Goal: Information Seeking & Learning: Learn about a topic

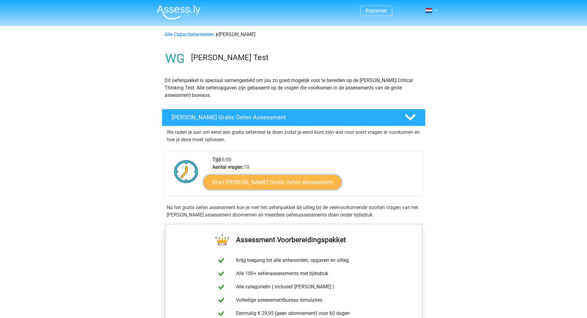
click at [259, 186] on link "Start Watson Glaser Gratis Oefen Assessment" at bounding box center [272, 182] width 138 height 15
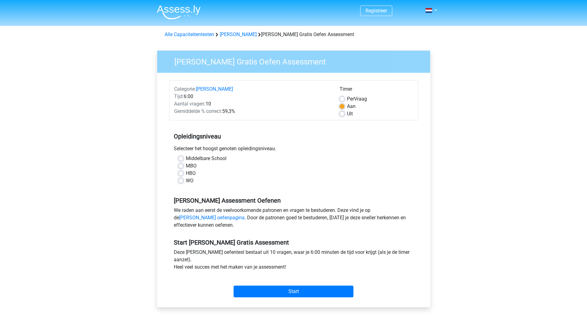
click at [186, 181] on label "WO" at bounding box center [190, 180] width 8 height 7
click at [183, 181] on input "WO" at bounding box center [180, 180] width 5 height 6
radio input "true"
click at [186, 173] on label "HBO" at bounding box center [191, 172] width 10 height 7
click at [183, 173] on input "HBO" at bounding box center [180, 172] width 5 height 6
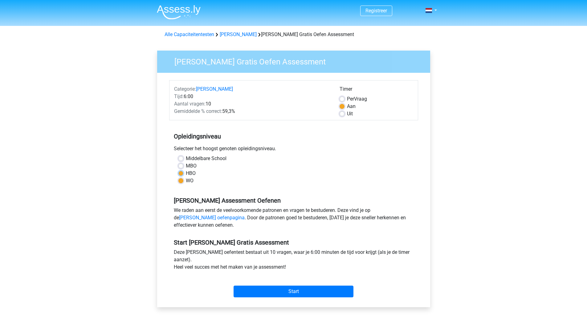
radio input "true"
click at [186, 180] on label "WO" at bounding box center [190, 180] width 8 height 7
click at [178, 180] on input "WO" at bounding box center [180, 180] width 5 height 6
radio input "true"
click at [293, 291] on input "Start" at bounding box center [293, 291] width 120 height 12
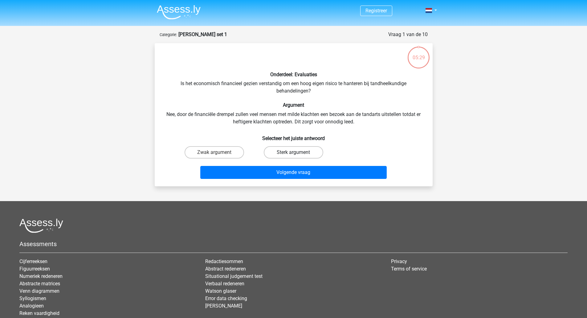
click at [287, 151] on label "Sterk argument" at bounding box center [293, 152] width 59 height 12
click at [293, 152] on input "Sterk argument" at bounding box center [295, 154] width 4 height 4
radio input "true"
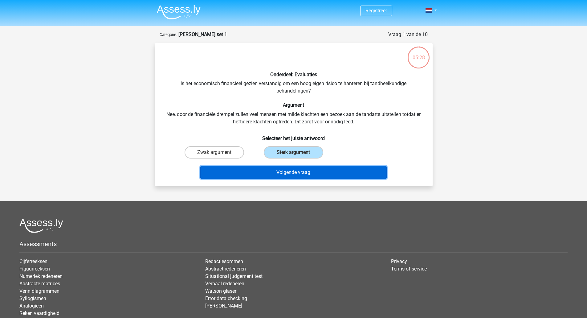
click at [292, 172] on button "Volgende vraag" at bounding box center [293, 172] width 186 height 13
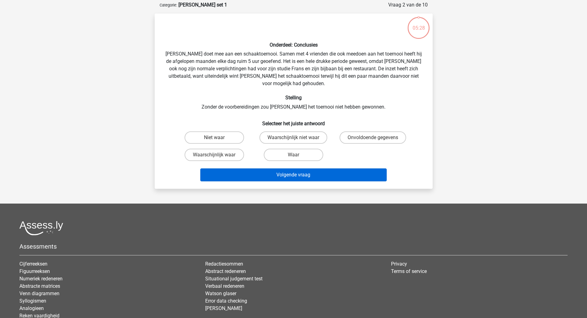
scroll to position [31, 0]
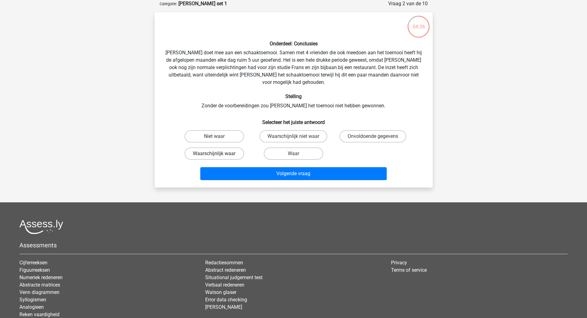
click at [226, 147] on label "Waarschijnlijk waar" at bounding box center [213, 153] width 59 height 12
click at [218, 153] on input "Waarschijnlijk waar" at bounding box center [216, 155] width 4 height 4
radio input "true"
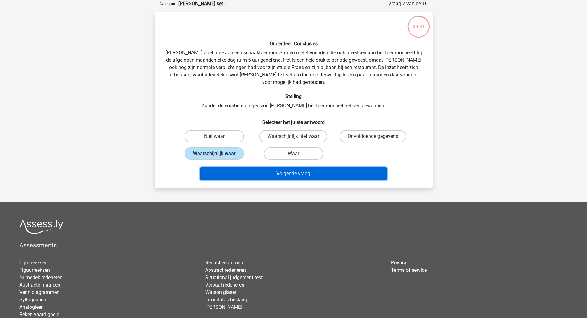
click at [295, 167] on button "Volgende vraag" at bounding box center [293, 173] width 186 height 13
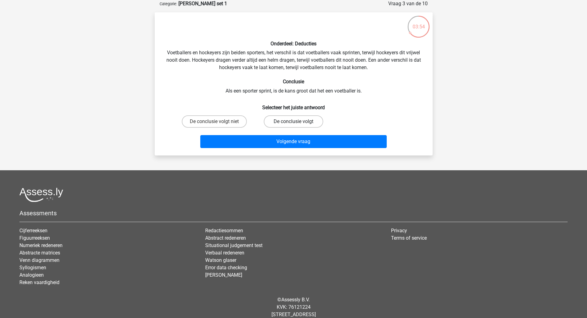
click at [303, 124] on label "De conclusie volgt" at bounding box center [293, 121] width 59 height 12
click at [297, 124] on input "De conclusie volgt" at bounding box center [295, 123] width 4 height 4
radio input "true"
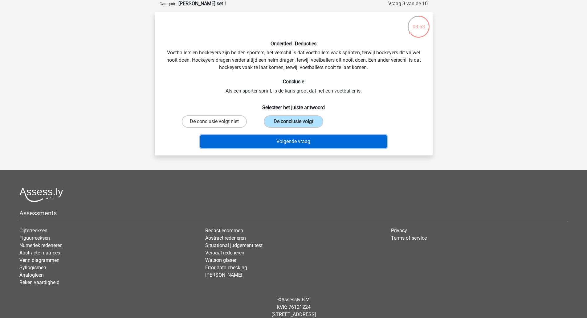
click at [311, 140] on button "Volgende vraag" at bounding box center [293, 141] width 186 height 13
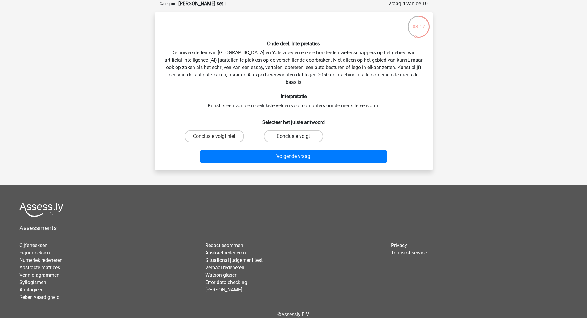
click at [314, 134] on label "Conclusie volgt" at bounding box center [293, 136] width 59 height 12
click at [297, 136] on input "Conclusie volgt" at bounding box center [295, 138] width 4 height 4
radio input "true"
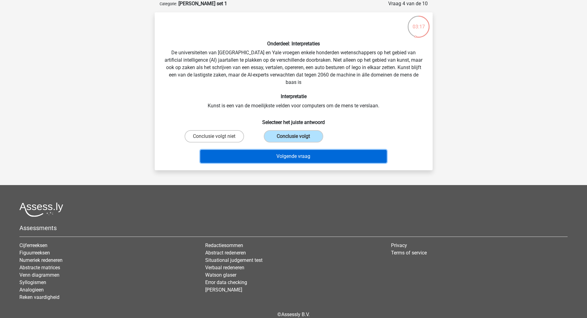
click at [310, 154] on button "Volgende vraag" at bounding box center [293, 156] width 186 height 13
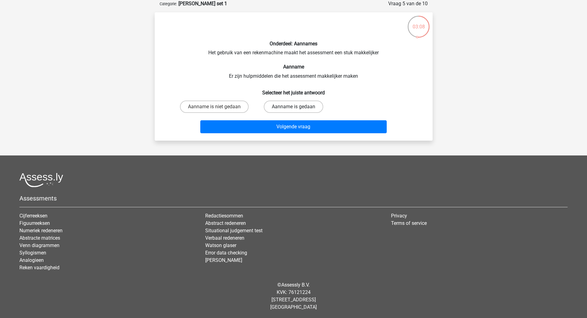
click at [292, 106] on label "Aanname is gedaan" at bounding box center [293, 106] width 59 height 12
click at [293, 107] on input "Aanname is gedaan" at bounding box center [295, 109] width 4 height 4
radio input "true"
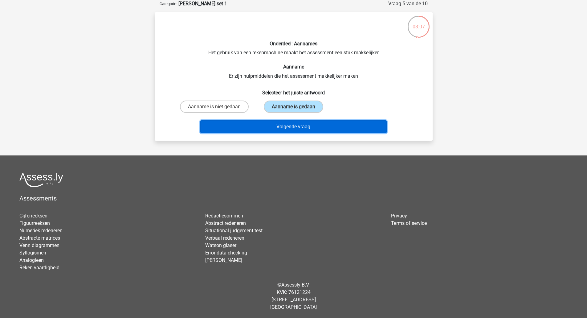
click at [289, 127] on button "Volgende vraag" at bounding box center [293, 126] width 186 height 13
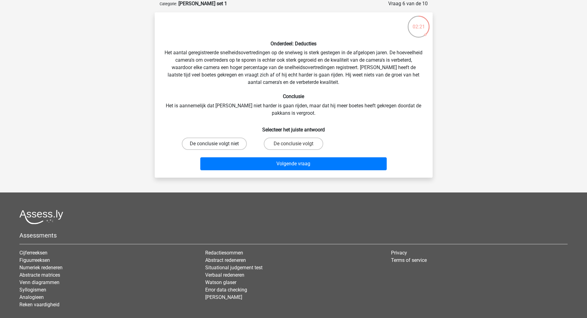
click at [207, 144] on label "De conclusie volgt niet" at bounding box center [214, 143] width 65 height 12
click at [214, 144] on input "De conclusie volgt niet" at bounding box center [216, 146] width 4 height 4
radio input "true"
click at [307, 143] on label "De conclusie volgt" at bounding box center [293, 143] width 59 height 12
click at [297, 144] on input "De conclusie volgt" at bounding box center [295, 146] width 4 height 4
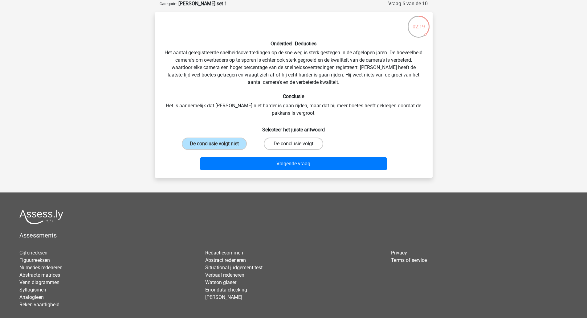
radio input "true"
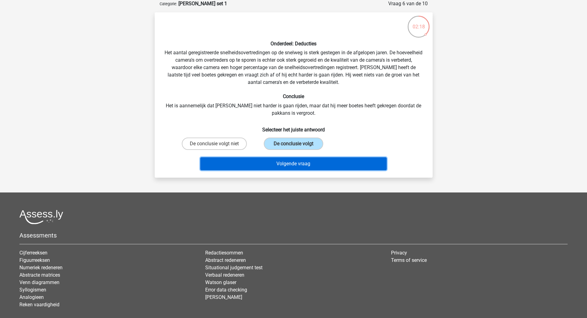
click at [312, 166] on button "Volgende vraag" at bounding box center [293, 163] width 186 height 13
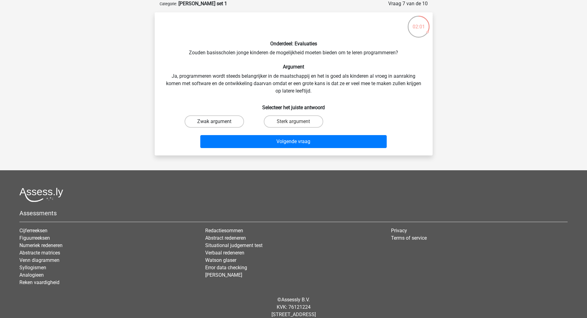
click at [219, 122] on label "Zwak argument" at bounding box center [213, 121] width 59 height 12
click at [218, 122] on input "Zwak argument" at bounding box center [216, 123] width 4 height 4
radio input "true"
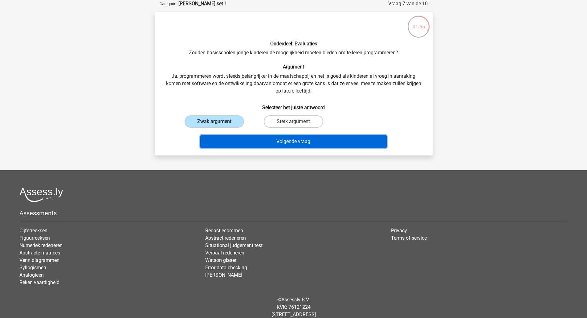
click at [309, 140] on button "Volgende vraag" at bounding box center [293, 141] width 186 height 13
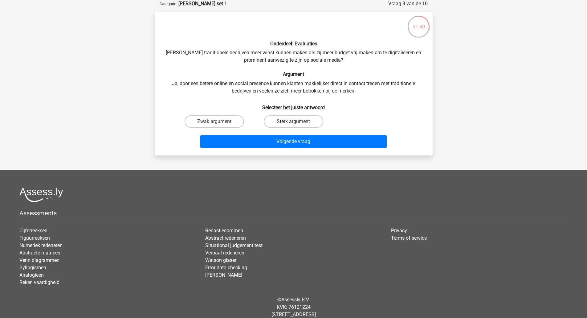
click at [297, 122] on label "Sterk argument" at bounding box center [293, 121] width 59 height 12
click at [297, 122] on input "Sterk argument" at bounding box center [295, 123] width 4 height 4
radio input "true"
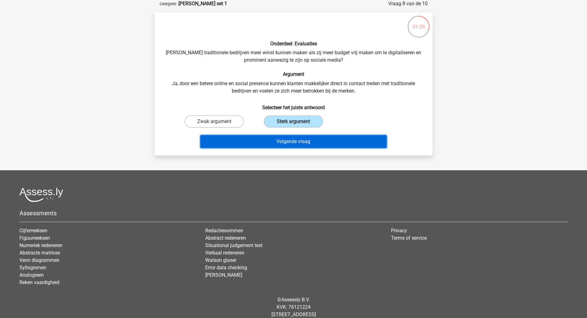
click at [298, 140] on button "Volgende vraag" at bounding box center [293, 141] width 186 height 13
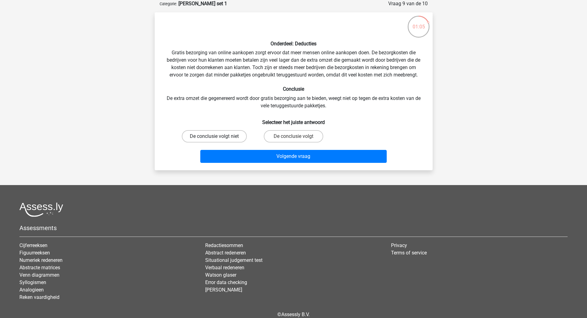
click at [229, 138] on label "De conclusie volgt niet" at bounding box center [214, 136] width 65 height 12
click at [218, 138] on input "De conclusie volgt niet" at bounding box center [216, 138] width 4 height 4
radio input "true"
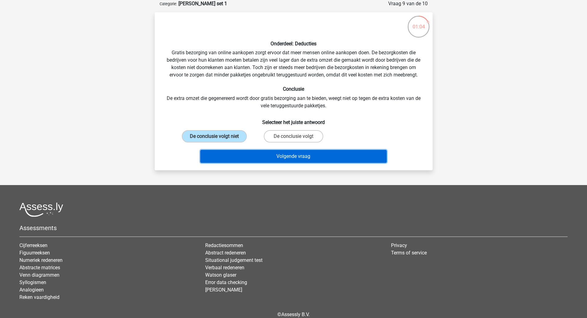
click at [299, 155] on button "Volgende vraag" at bounding box center [293, 156] width 186 height 13
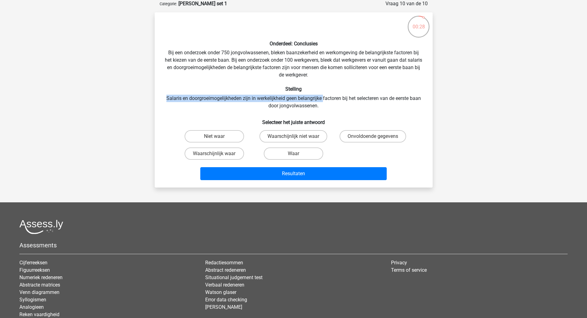
drag, startPoint x: 322, startPoint y: 98, endPoint x: 164, endPoint y: 95, distance: 157.7
click at [164, 95] on div "Onderdeel: Conclusies Bij een onderzoek onder 750 jongvolwassenen, bleken baanz…" at bounding box center [293, 99] width 273 height 165
drag, startPoint x: 362, startPoint y: 137, endPoint x: 353, endPoint y: 141, distance: 10.1
click at [362, 137] on label "Onvoldoende gegevens" at bounding box center [372, 136] width 67 height 12
click at [373, 137] on input "Onvoldoende gegevens" at bounding box center [375, 138] width 4 height 4
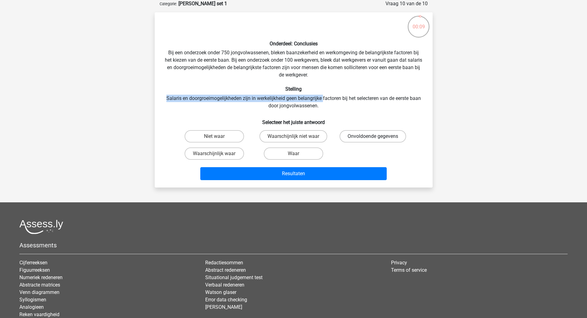
radio input "true"
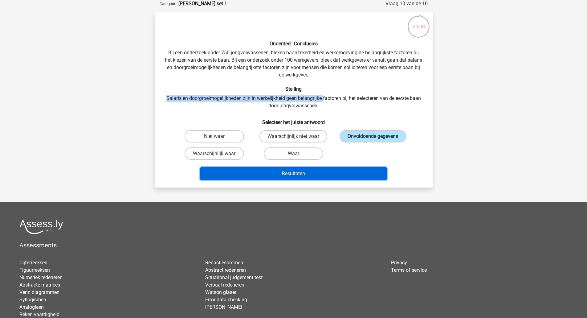
click at [304, 170] on button "Resultaten" at bounding box center [293, 173] width 186 height 13
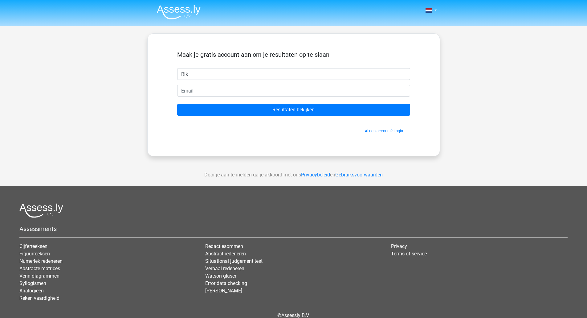
type input "Rik"
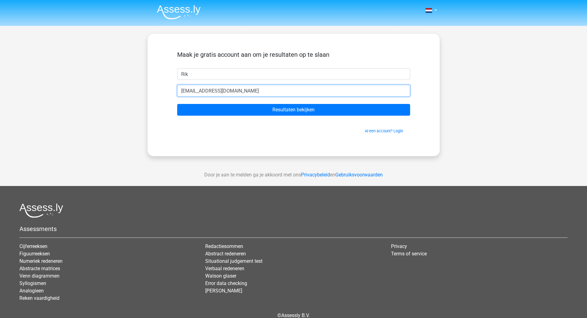
type input "rik.van.maanen@pwc.com"
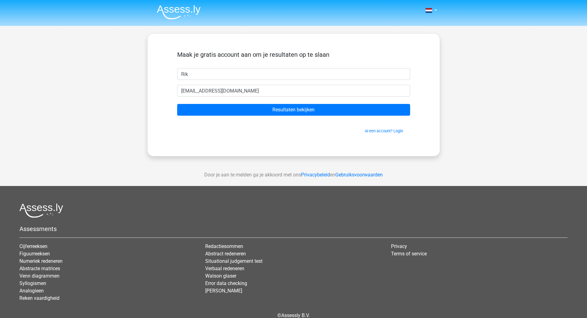
click at [321, 116] on form "Maak je gratis account aan om je resultaten op te slaan Rik rik.van.maanen@pwc.…" at bounding box center [293, 92] width 233 height 83
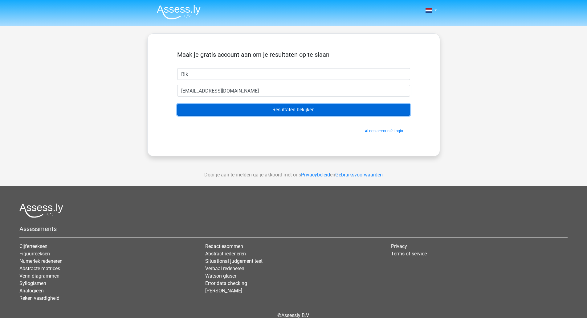
click at [314, 111] on input "Resultaten bekijken" at bounding box center [293, 110] width 233 height 12
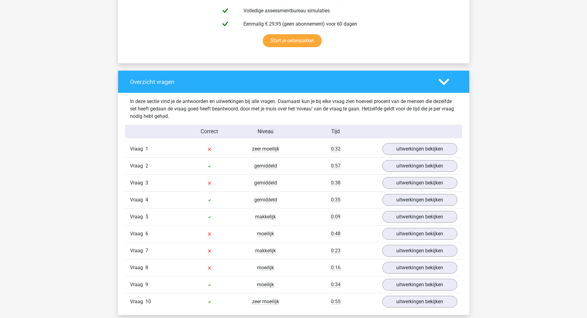
scroll to position [406, 0]
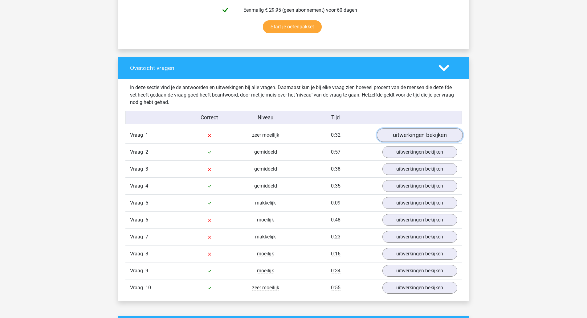
click at [429, 136] on link "uitwerkingen bekijken" at bounding box center [419, 135] width 86 height 14
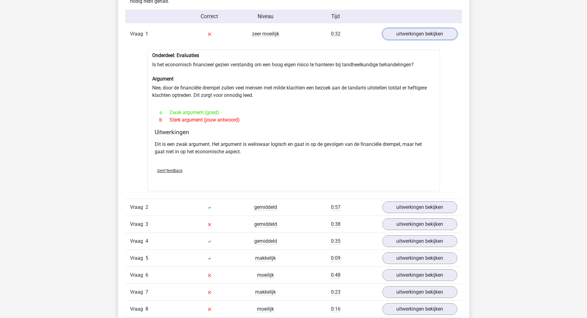
scroll to position [529, 0]
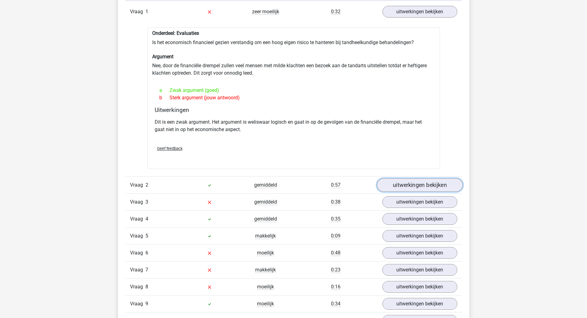
click at [415, 187] on link "uitwerkingen bekijken" at bounding box center [419, 185] width 86 height 14
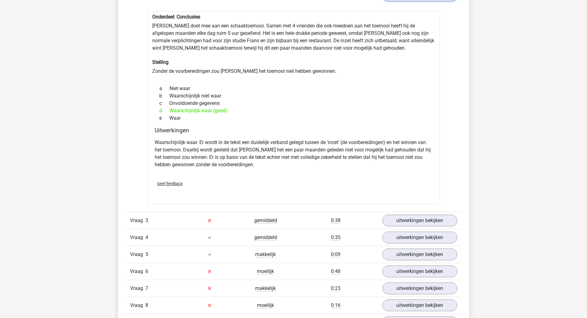
scroll to position [745, 0]
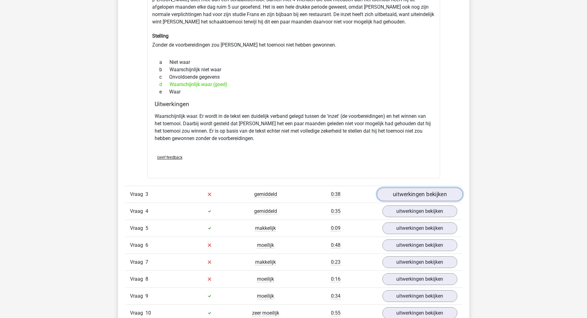
click at [420, 192] on link "uitwerkingen bekijken" at bounding box center [419, 194] width 86 height 14
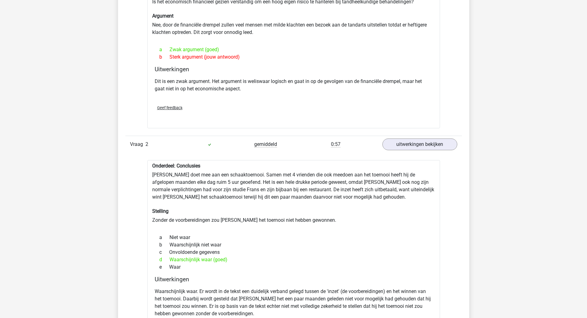
scroll to position [560, 0]
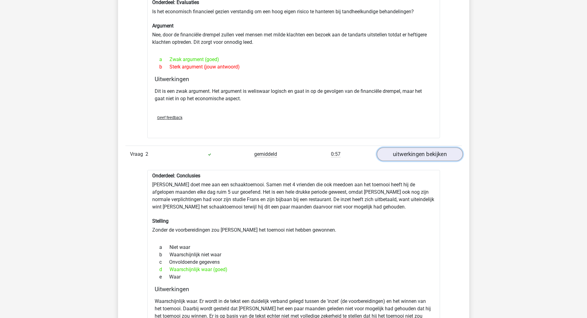
click at [429, 154] on link "uitwerkingen bekijken" at bounding box center [419, 154] width 86 height 14
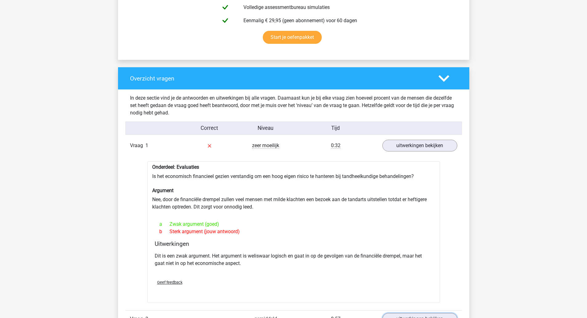
scroll to position [375, 0]
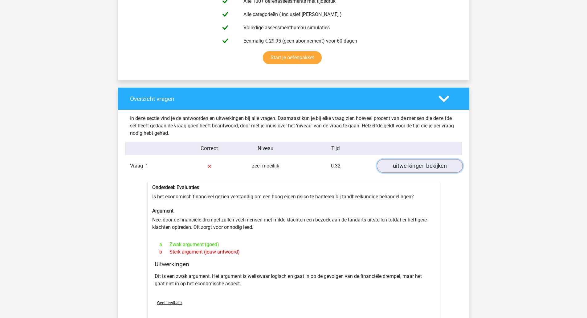
click at [428, 167] on link "uitwerkingen bekijken" at bounding box center [419, 166] width 86 height 14
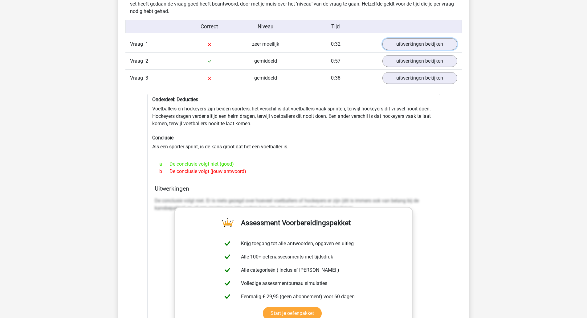
scroll to position [499, 0]
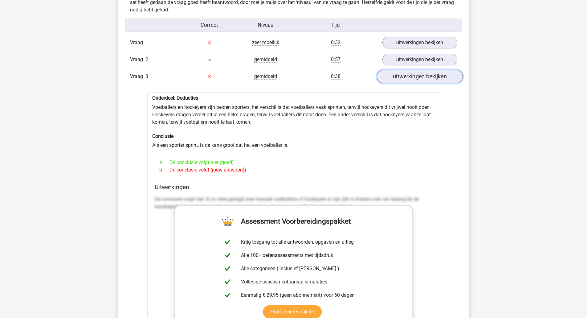
click at [420, 80] on link "uitwerkingen bekijken" at bounding box center [419, 77] width 86 height 14
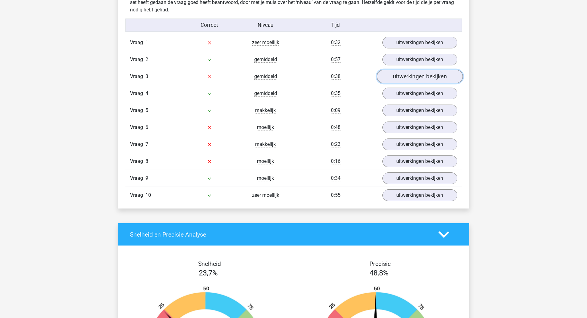
click at [423, 73] on link "uitwerkingen bekijken" at bounding box center [419, 77] width 86 height 14
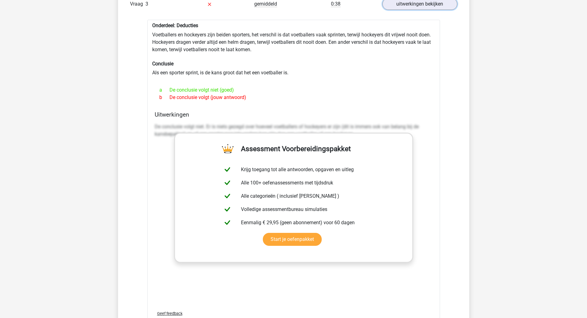
scroll to position [560, 0]
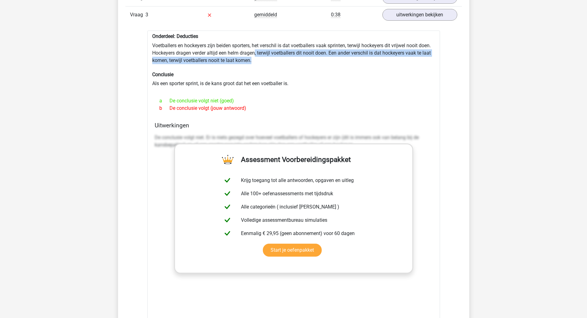
drag, startPoint x: 256, startPoint y: 51, endPoint x: 347, endPoint y: 59, distance: 91.8
click at [347, 59] on div "Onderdeel: Deducties Voetballers en hockeyers zijn beiden sporters, het verschi…" at bounding box center [293, 187] width 293 height 314
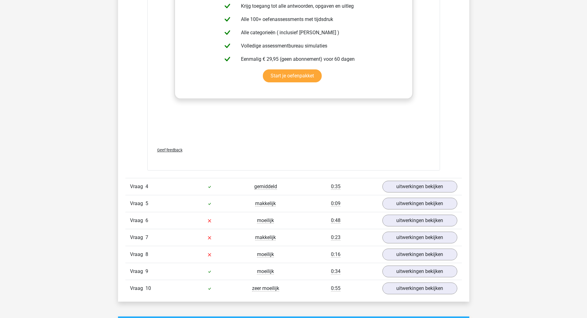
scroll to position [745, 0]
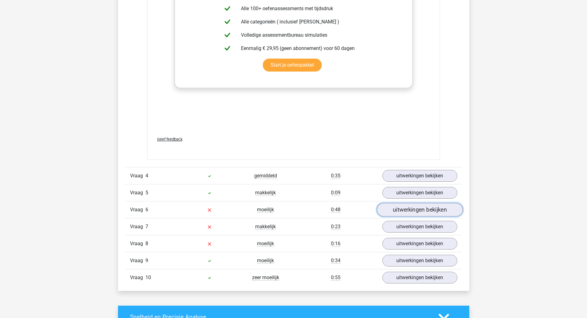
click at [428, 208] on link "uitwerkingen bekijken" at bounding box center [419, 210] width 86 height 14
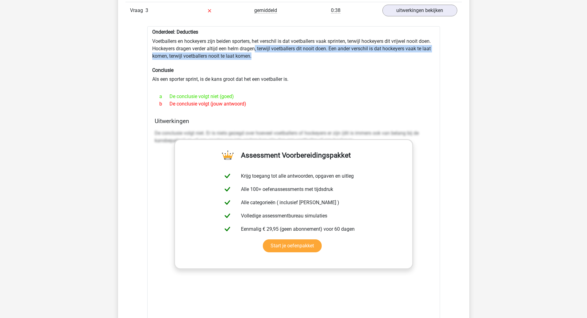
scroll to position [560, 0]
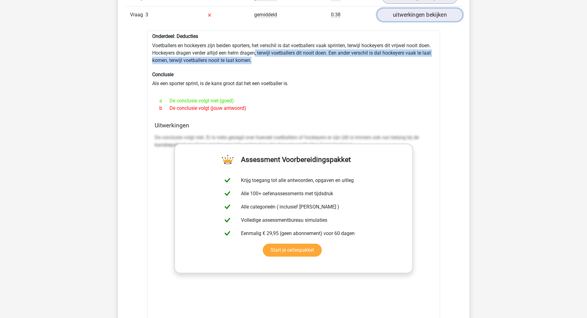
click at [410, 15] on link "uitwerkingen bekijken" at bounding box center [419, 15] width 86 height 14
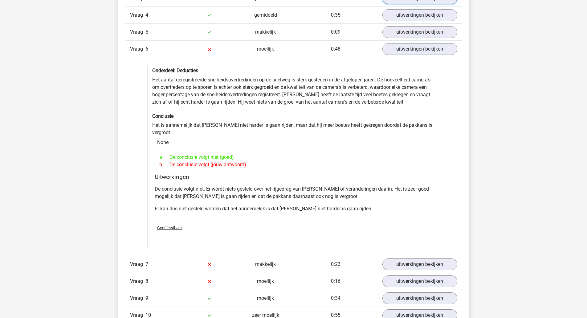
scroll to position [591, 0]
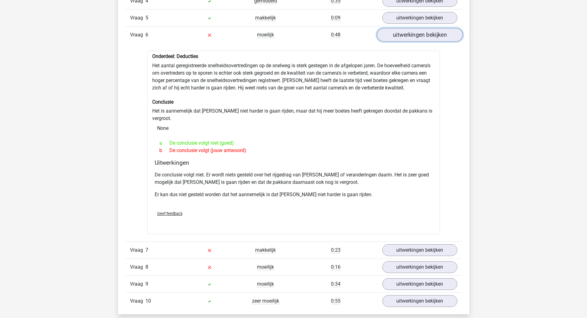
click at [446, 34] on link "uitwerkingen bekijken" at bounding box center [419, 35] width 86 height 14
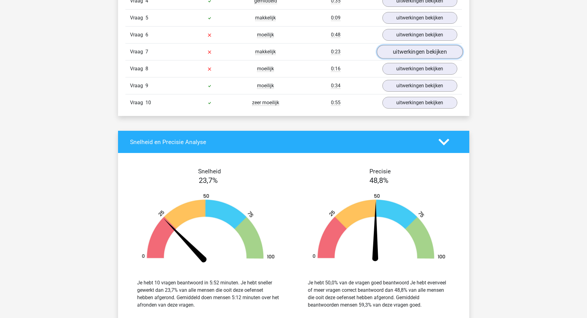
click at [407, 54] on link "uitwerkingen bekijken" at bounding box center [419, 52] width 86 height 14
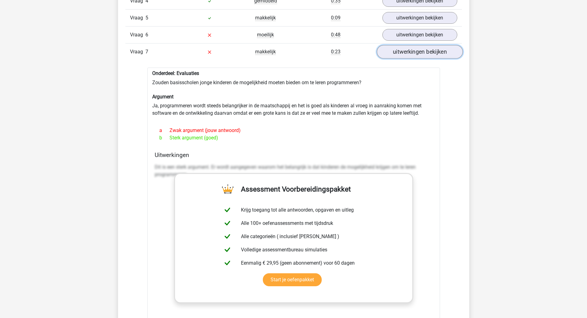
click at [418, 54] on link "uitwerkingen bekijken" at bounding box center [419, 52] width 86 height 14
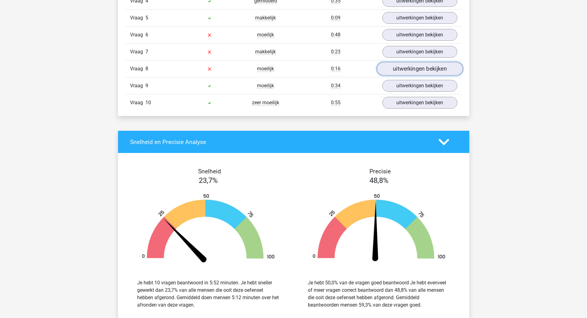
click at [422, 71] on link "uitwerkingen bekijken" at bounding box center [419, 69] width 86 height 14
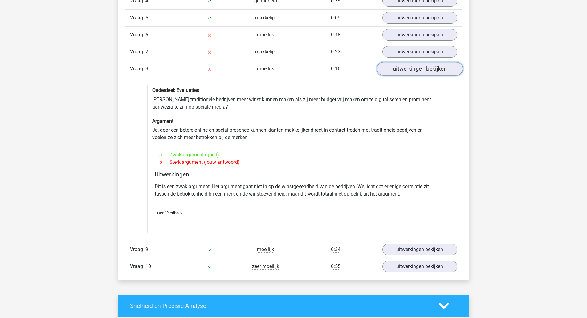
click at [425, 67] on link "uitwerkingen bekijken" at bounding box center [419, 69] width 86 height 14
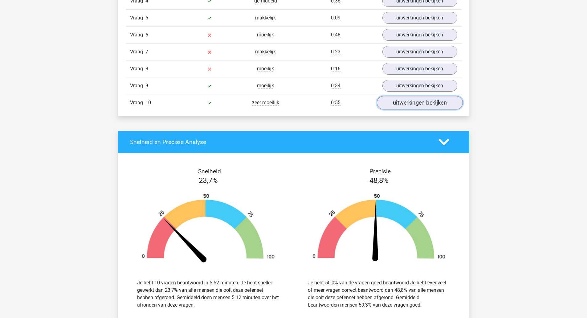
click at [414, 99] on link "uitwerkingen bekijken" at bounding box center [419, 103] width 86 height 14
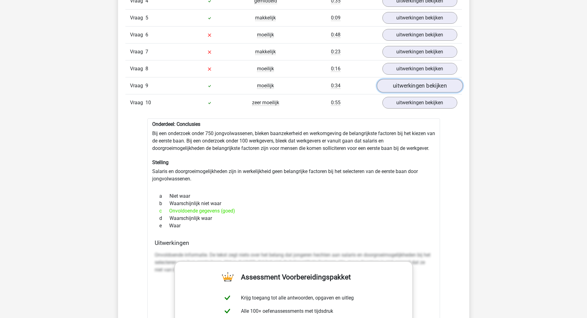
click at [411, 83] on link "uitwerkingen bekijken" at bounding box center [419, 86] width 86 height 14
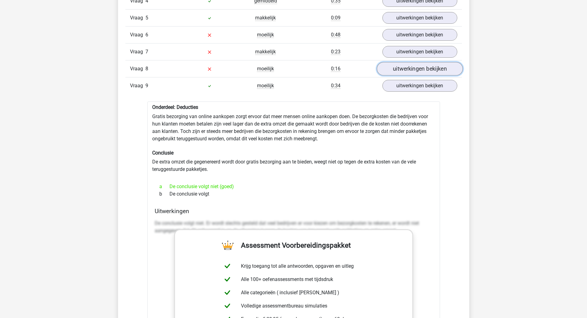
click at [415, 70] on link "uitwerkingen bekijken" at bounding box center [419, 69] width 86 height 14
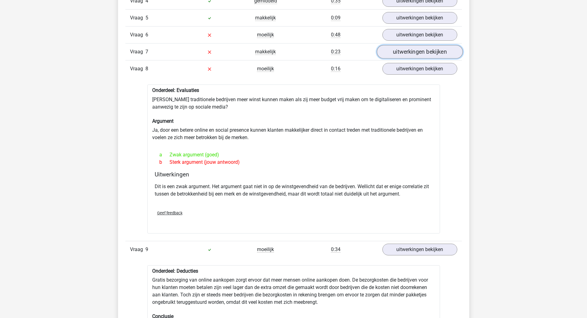
click at [413, 50] on link "uitwerkingen bekijken" at bounding box center [419, 52] width 86 height 14
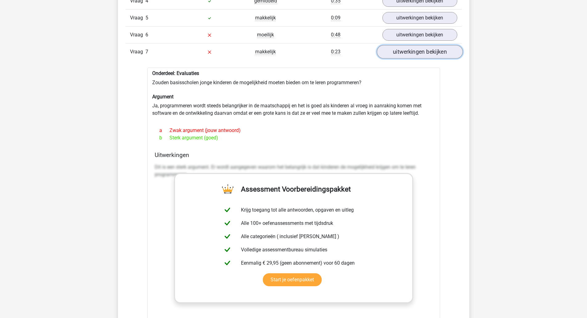
click at [413, 50] on link "uitwerkingen bekijken" at bounding box center [419, 52] width 86 height 14
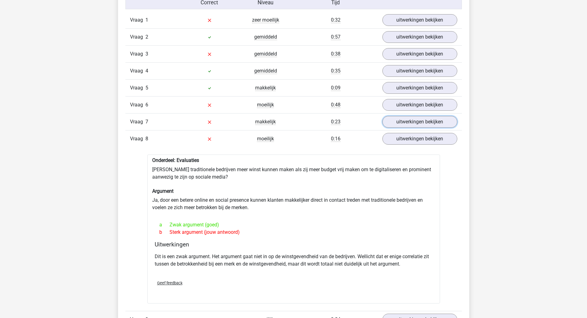
scroll to position [499, 0]
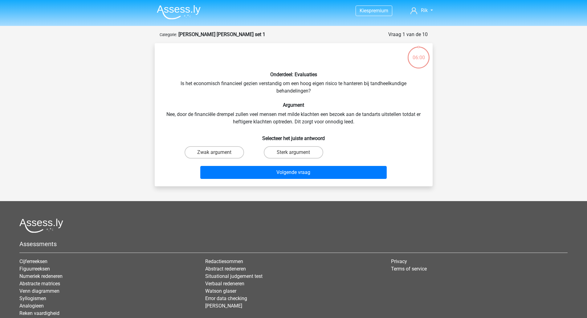
scroll to position [31, 0]
